Goal: Entertainment & Leisure: Consume media (video, audio)

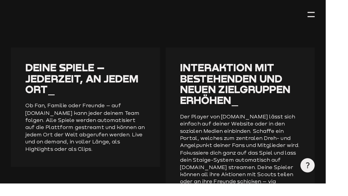
scroll to position [854, 0]
